Goal: Information Seeking & Learning: Check status

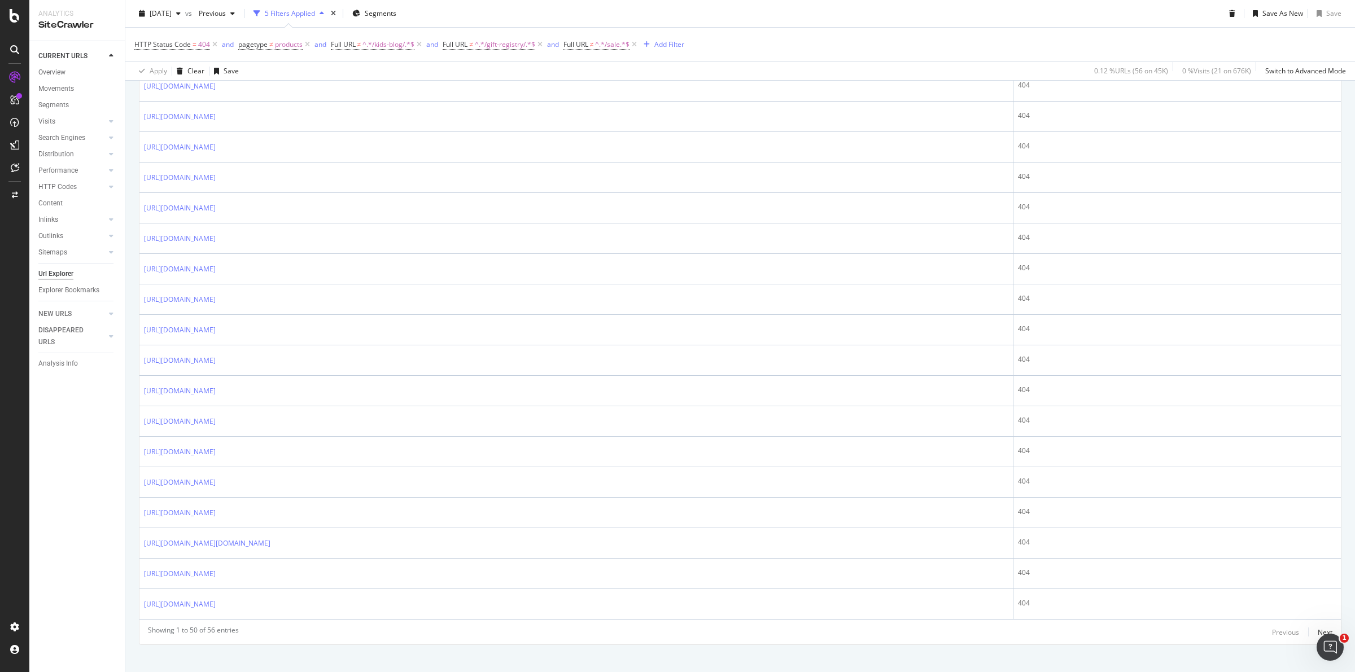
scroll to position [1335, 0]
click at [1317, 618] on div "Next" at bounding box center [1324, 620] width 15 height 10
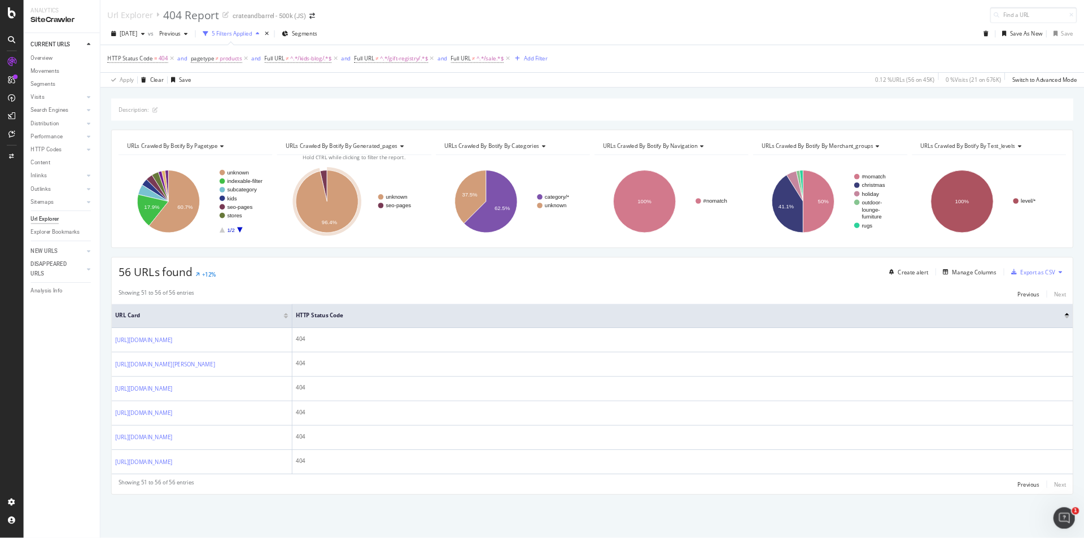
scroll to position [74, 0]
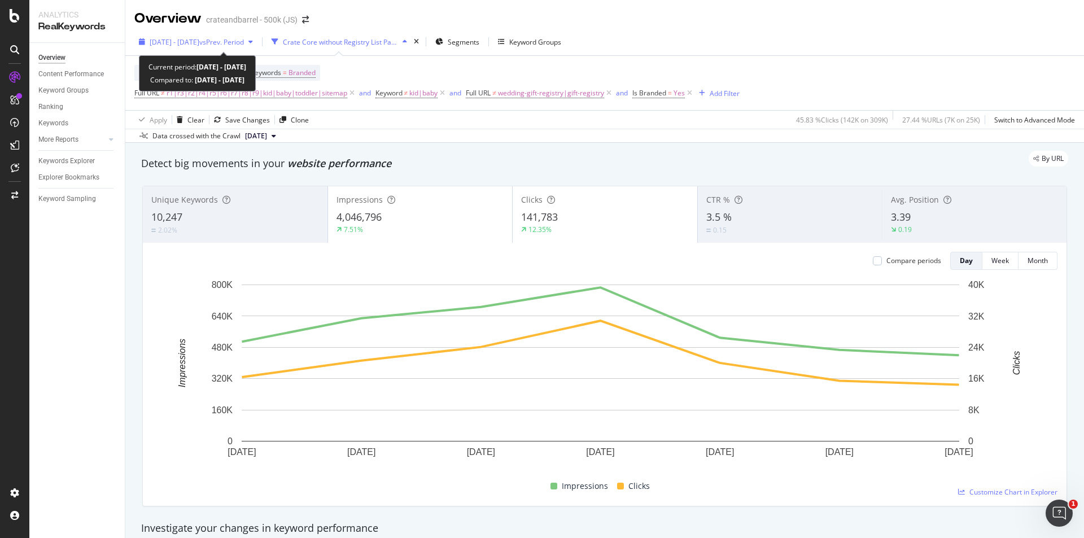
click at [199, 39] on span "[DATE] - [DATE]" at bounding box center [175, 42] width 50 height 10
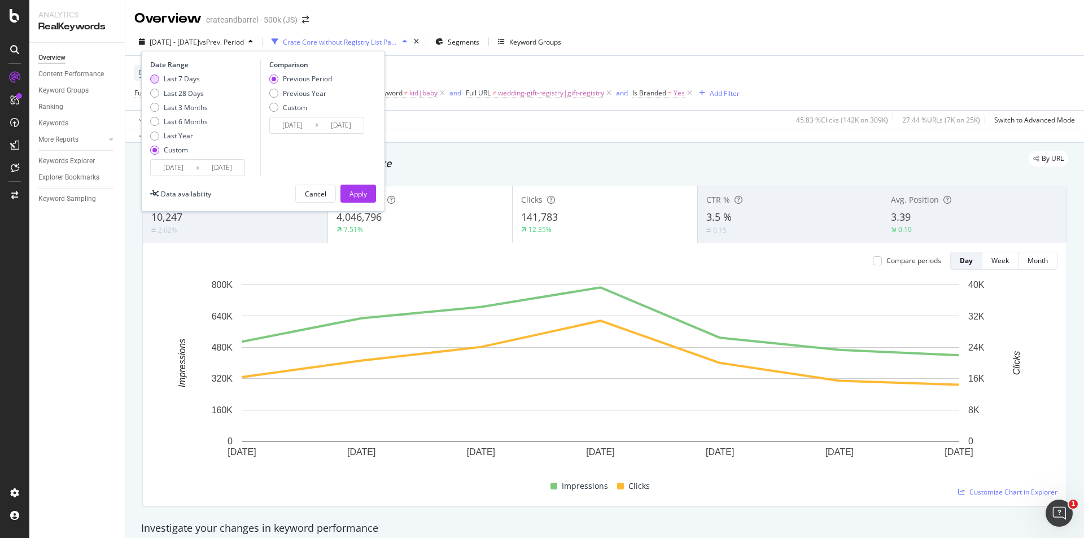
click at [181, 76] on div "Last 7 Days" at bounding box center [182, 79] width 36 height 10
type input "[DATE]"
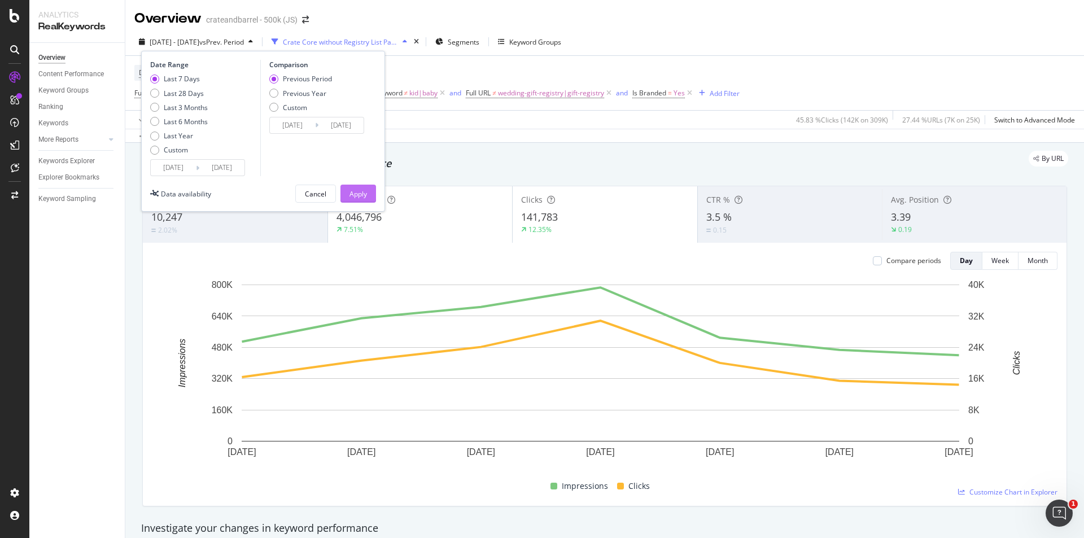
click at [358, 191] on div "Apply" at bounding box center [357, 194] width 17 height 10
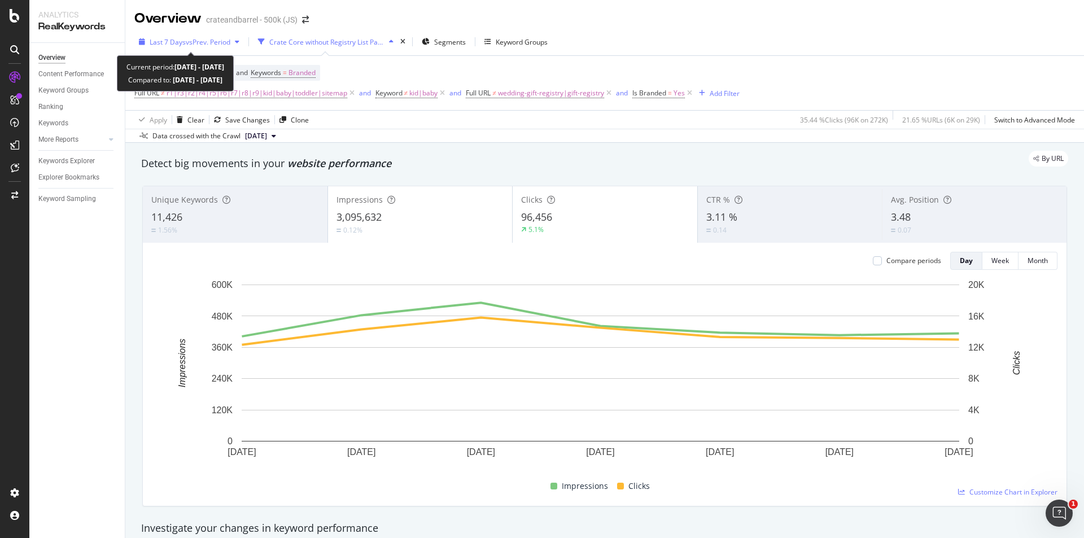
click at [200, 44] on span "vs Prev. Period" at bounding box center [208, 42] width 45 height 10
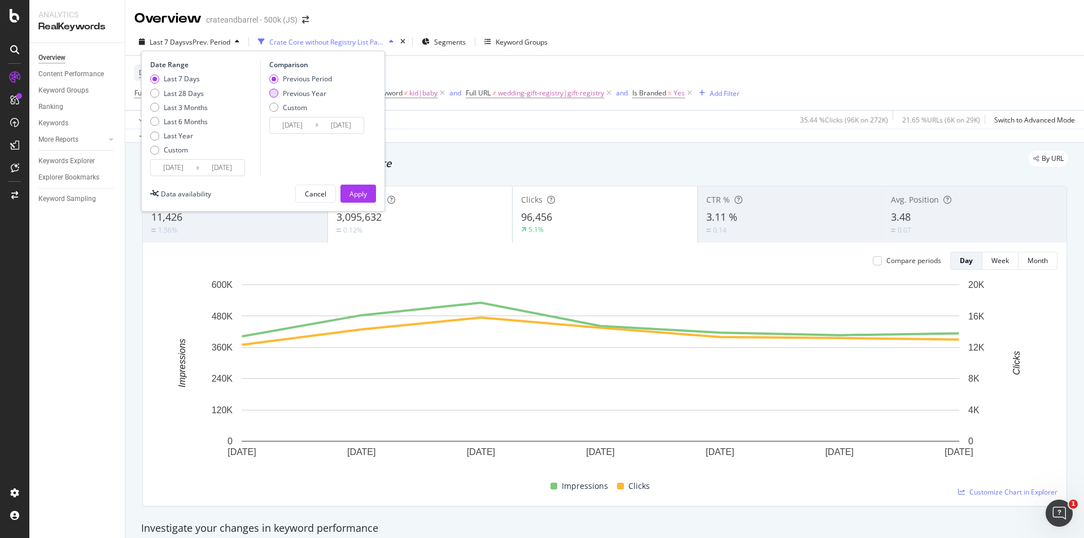
click at [279, 89] on div "Previous Year" at bounding box center [300, 94] width 63 height 10
type input "[DATE]"
click at [364, 194] on div "Apply" at bounding box center [357, 194] width 17 height 10
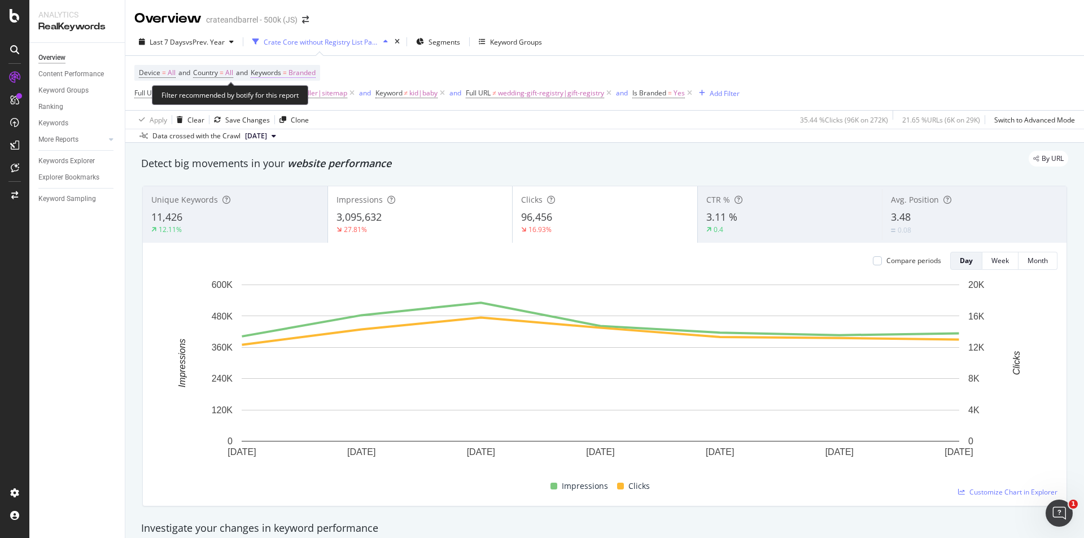
click at [287, 73] on span "=" at bounding box center [285, 73] width 4 height 10
click at [303, 98] on div "button" at bounding box center [306, 99] width 14 height 7
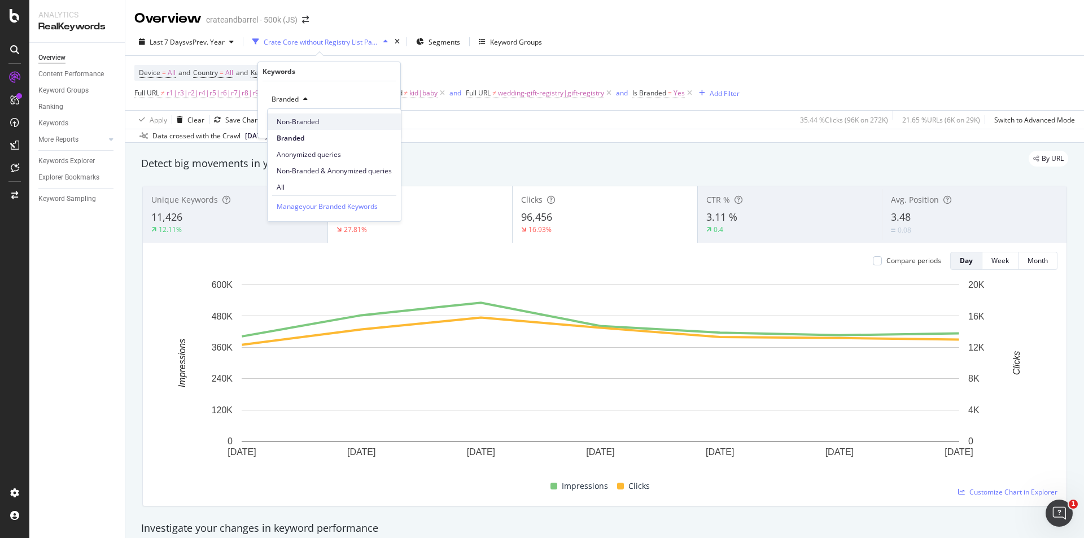
click at [318, 125] on span "Non-Branded" at bounding box center [334, 122] width 115 height 10
click at [383, 124] on div "Apply" at bounding box center [382, 124] width 17 height 10
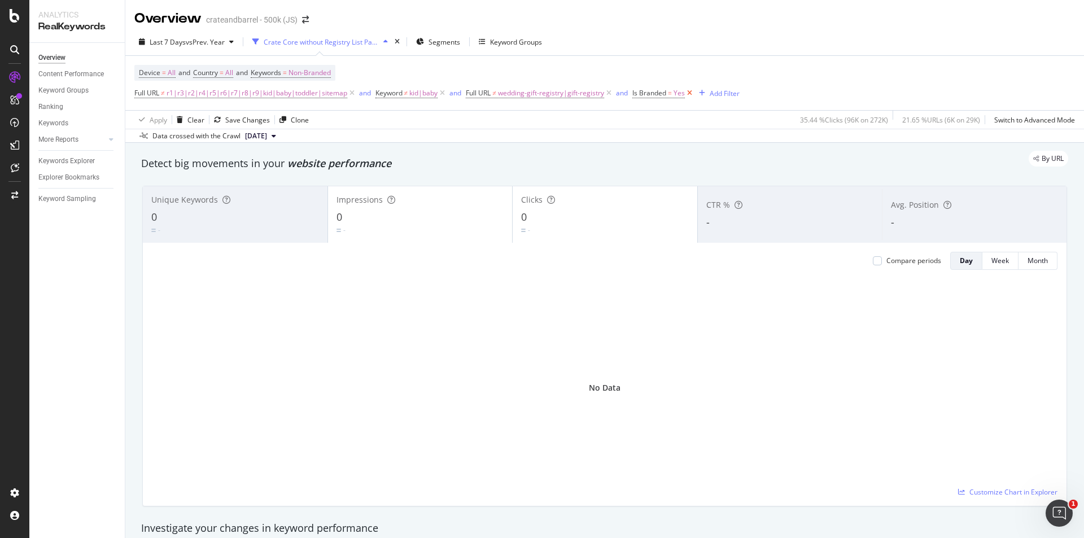
click at [689, 93] on icon at bounding box center [690, 92] width 10 height 11
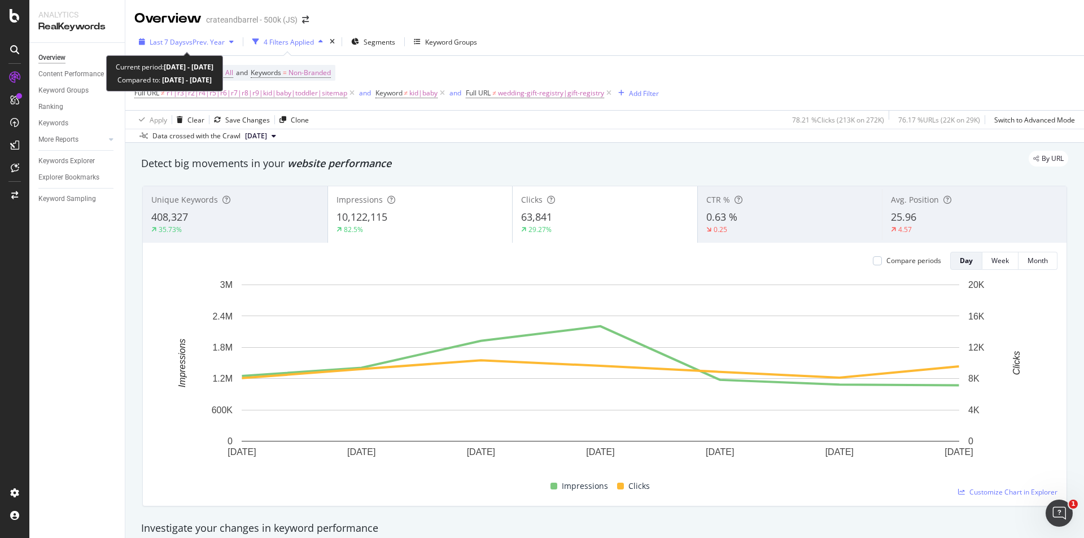
click at [221, 48] on div "Last 7 Days vs Prev. Year" at bounding box center [186, 41] width 104 height 17
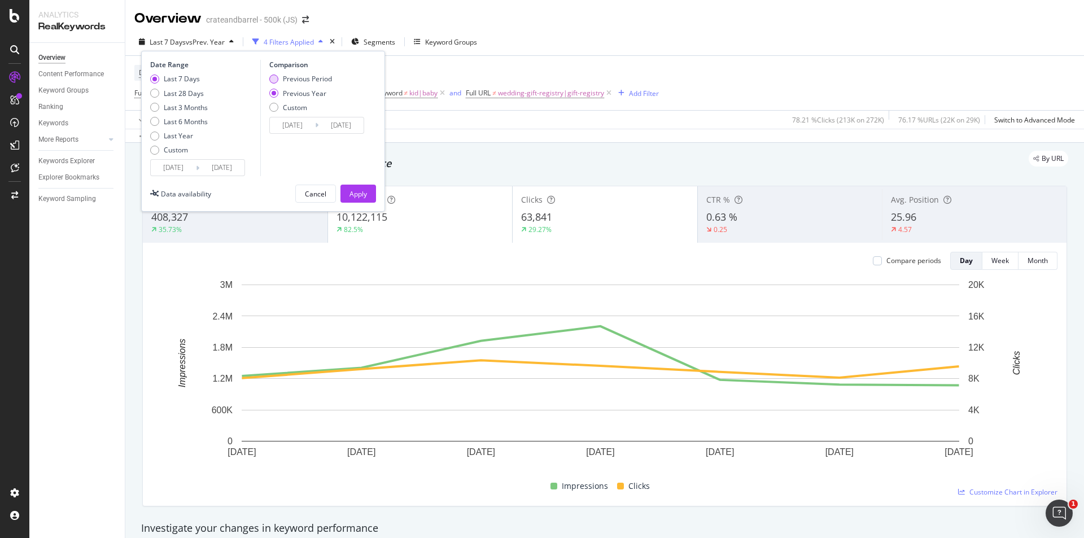
click at [274, 79] on div "Previous Period" at bounding box center [273, 79] width 9 height 9
type input "[DATE]"
click at [347, 191] on button "Apply" at bounding box center [358, 194] width 36 height 18
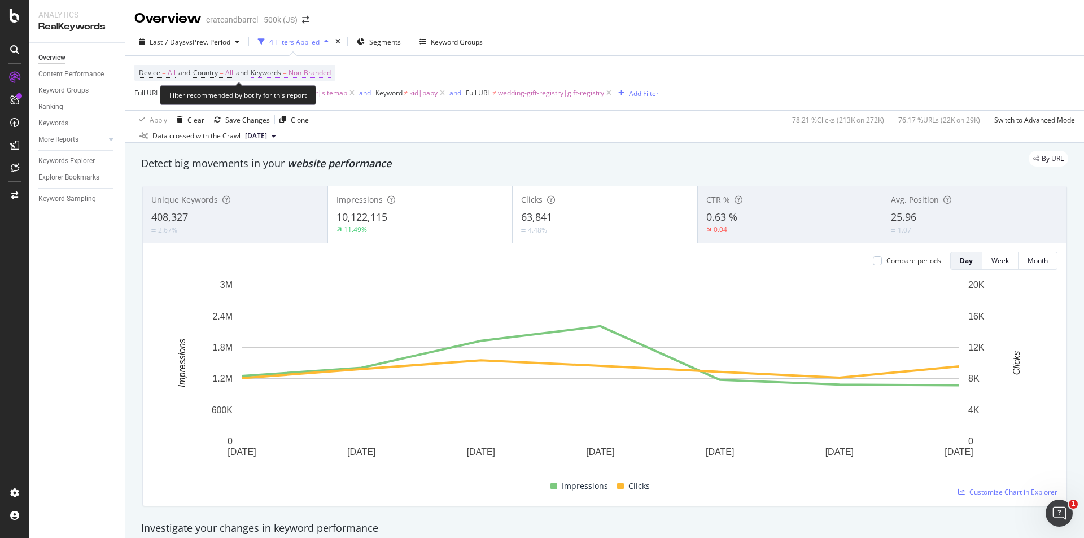
click at [312, 70] on span "Non-Branded" at bounding box center [309, 73] width 42 height 16
click at [306, 96] on span "Non-Branded" at bounding box center [290, 99] width 47 height 10
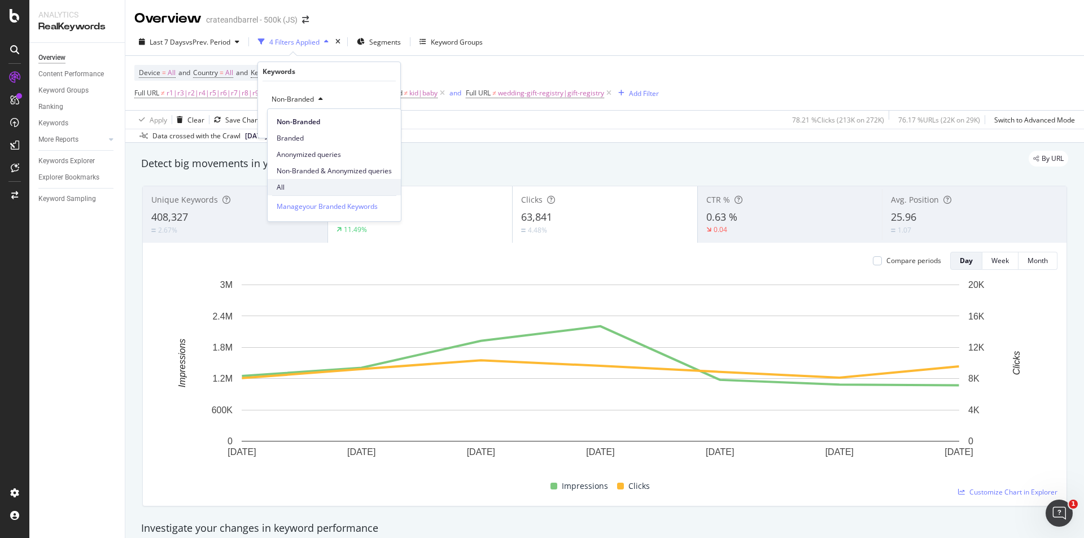
click at [296, 179] on div "All" at bounding box center [334, 187] width 133 height 16
click at [370, 126] on div "button" at bounding box center [365, 123] width 15 height 7
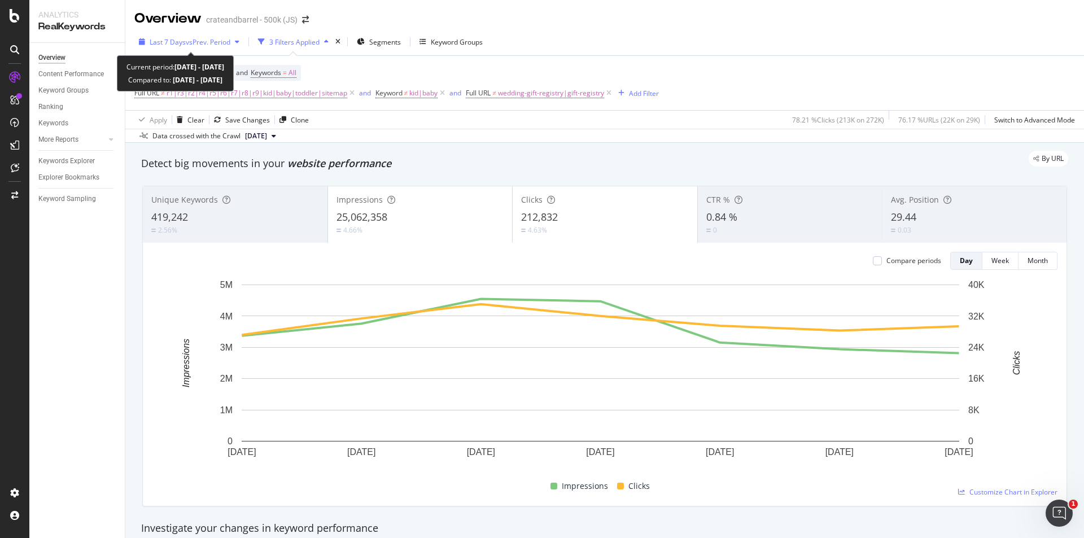
click at [219, 38] on span "vs Prev. Period" at bounding box center [208, 42] width 45 height 10
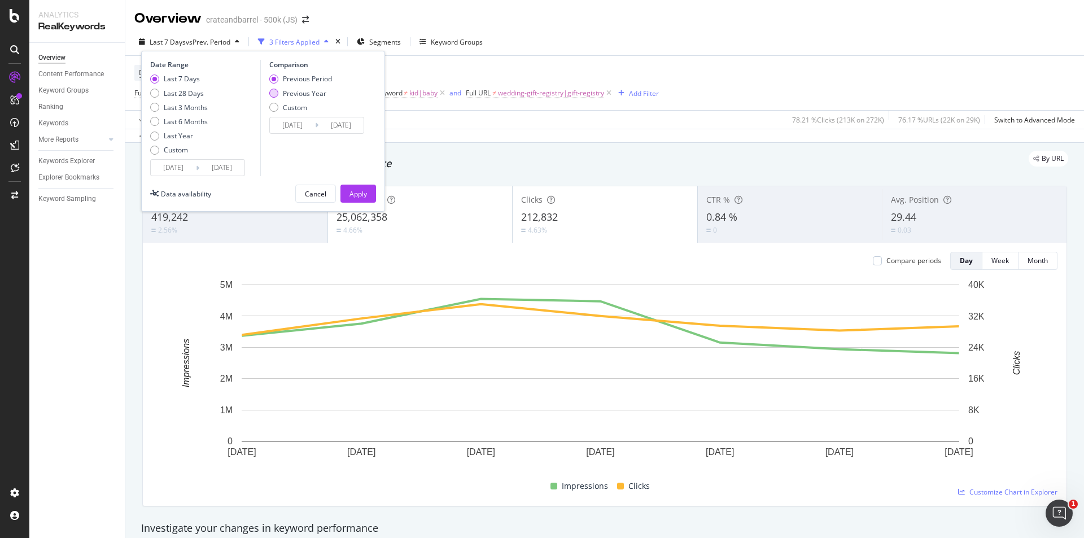
click at [286, 91] on div "Previous Year" at bounding box center [304, 94] width 43 height 10
type input "[DATE]"
click at [354, 192] on div "Apply" at bounding box center [357, 194] width 17 height 10
